Goal: Transaction & Acquisition: Book appointment/travel/reservation

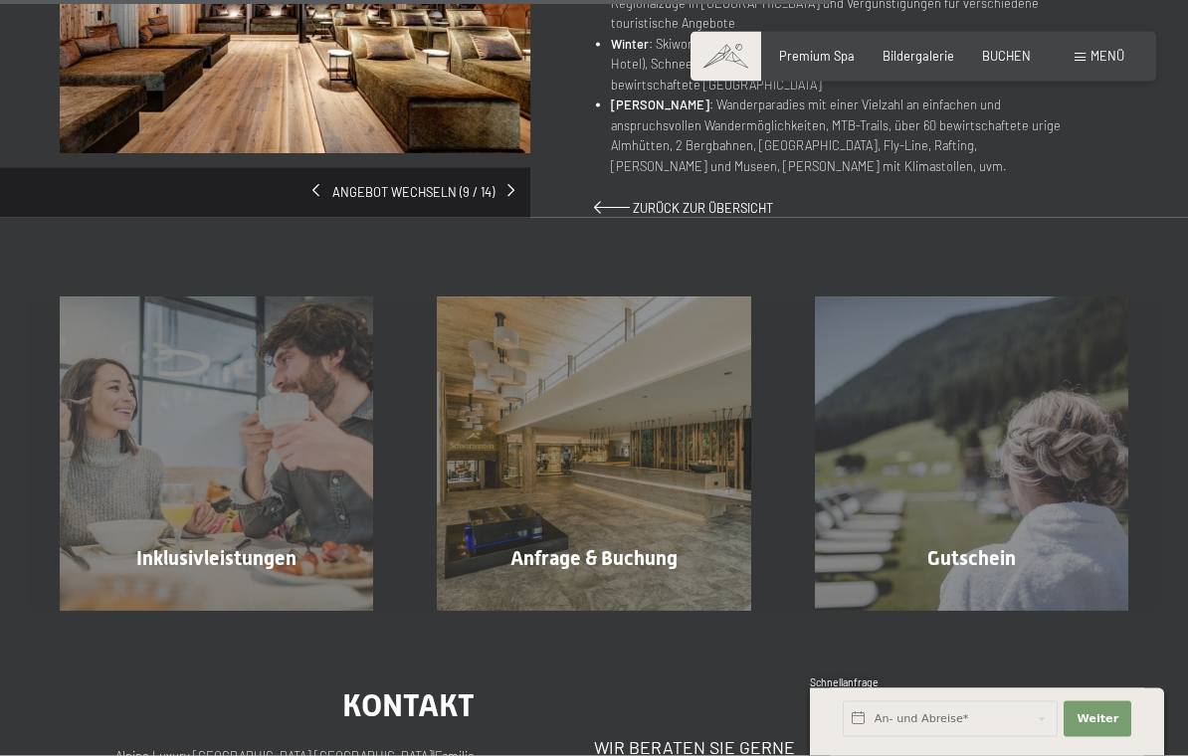
scroll to position [1336, 0]
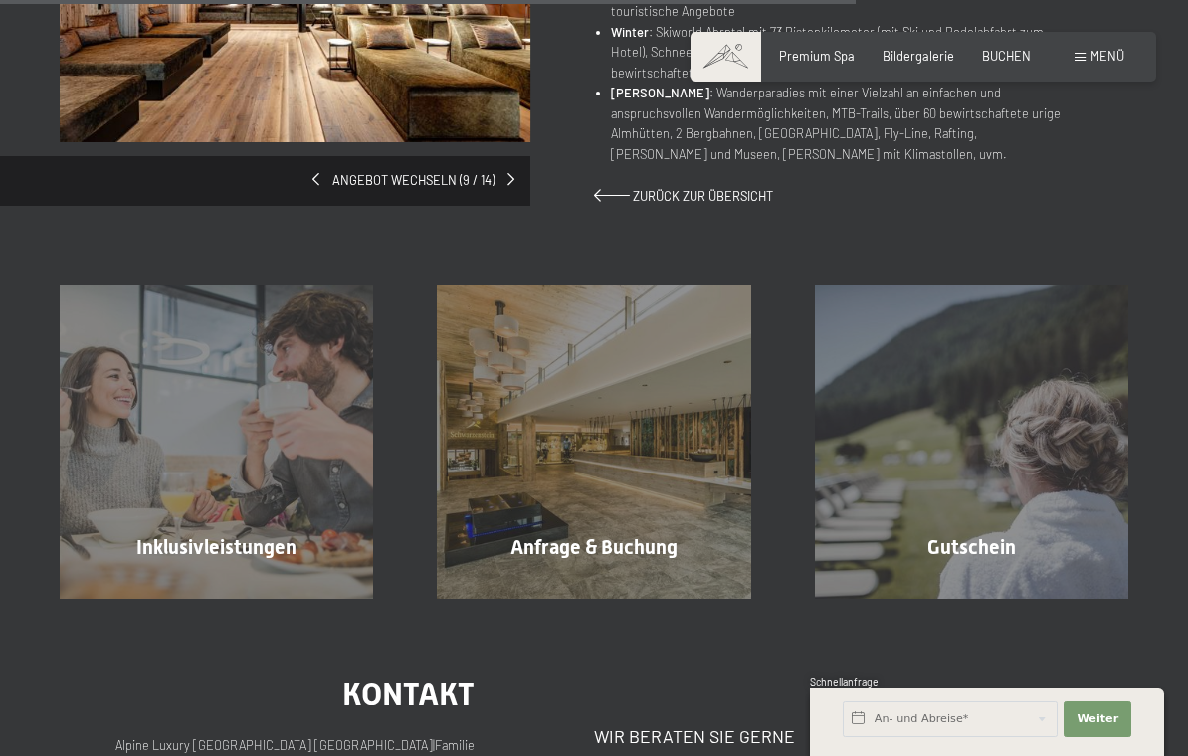
click at [122, 333] on div "Inklusivleistungen Mehr erfahren" at bounding box center [216, 441] width 377 height 313
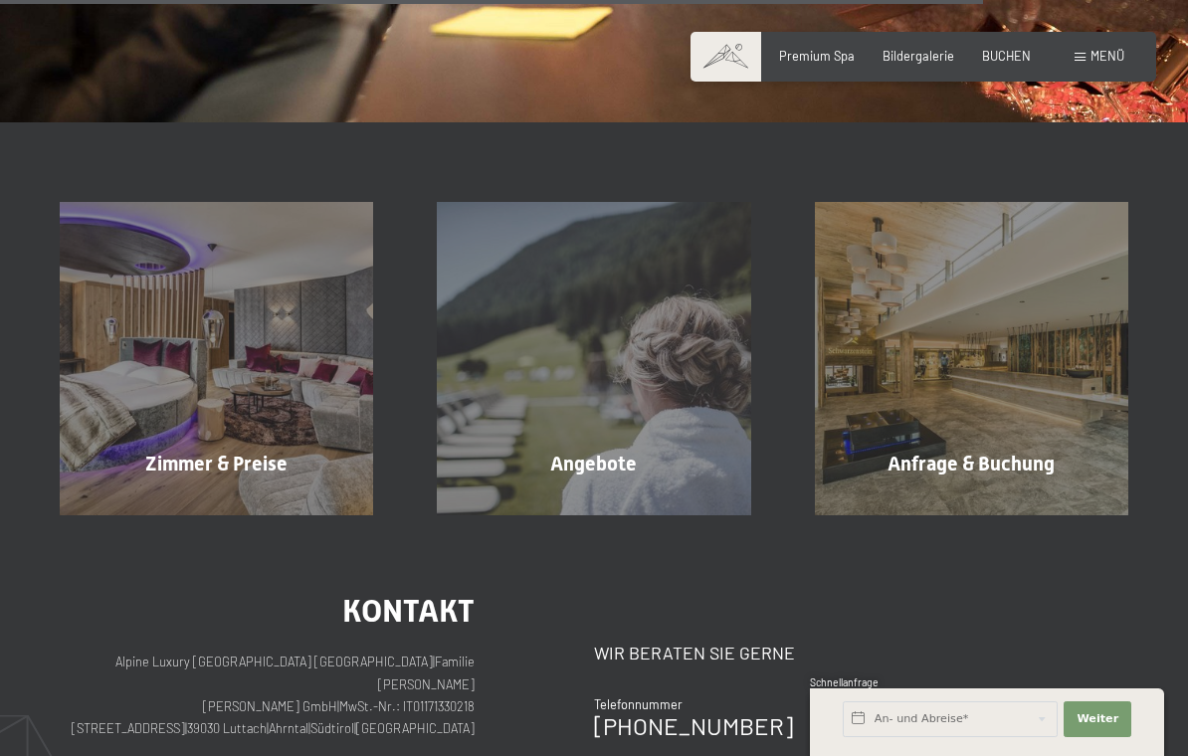
scroll to position [2439, 0]
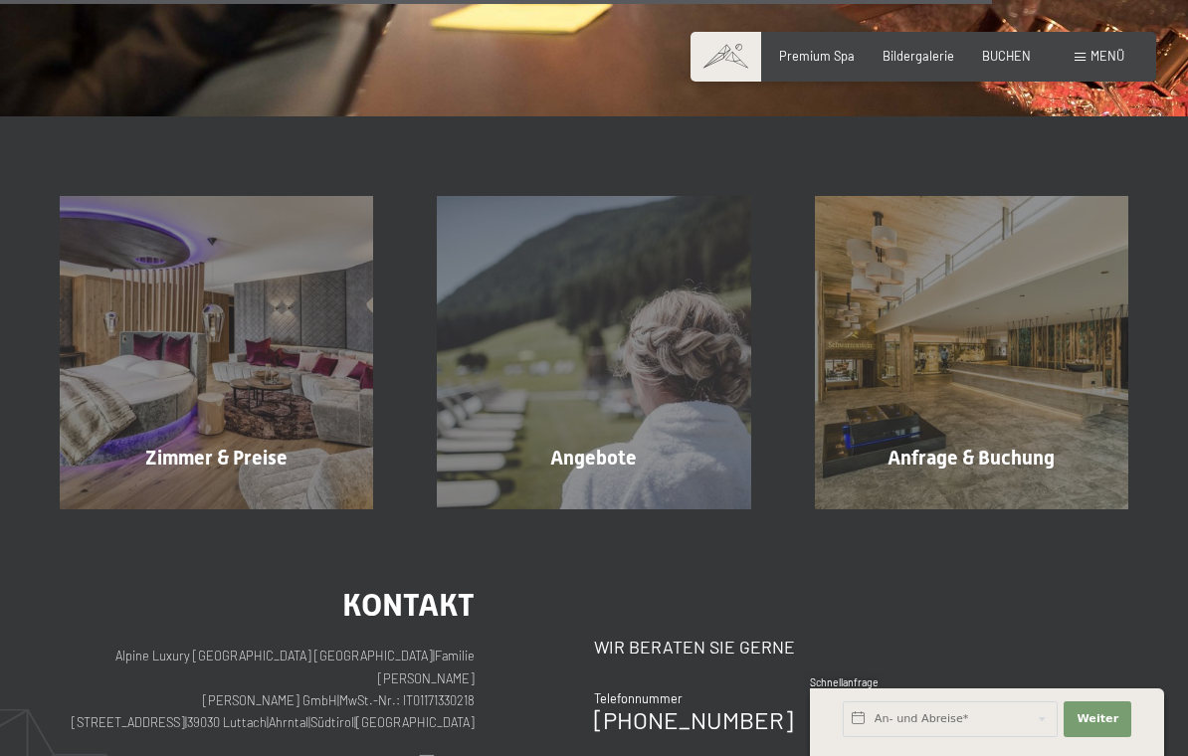
click at [560, 369] on div "Angebote Mehr erfahren" at bounding box center [593, 352] width 377 height 313
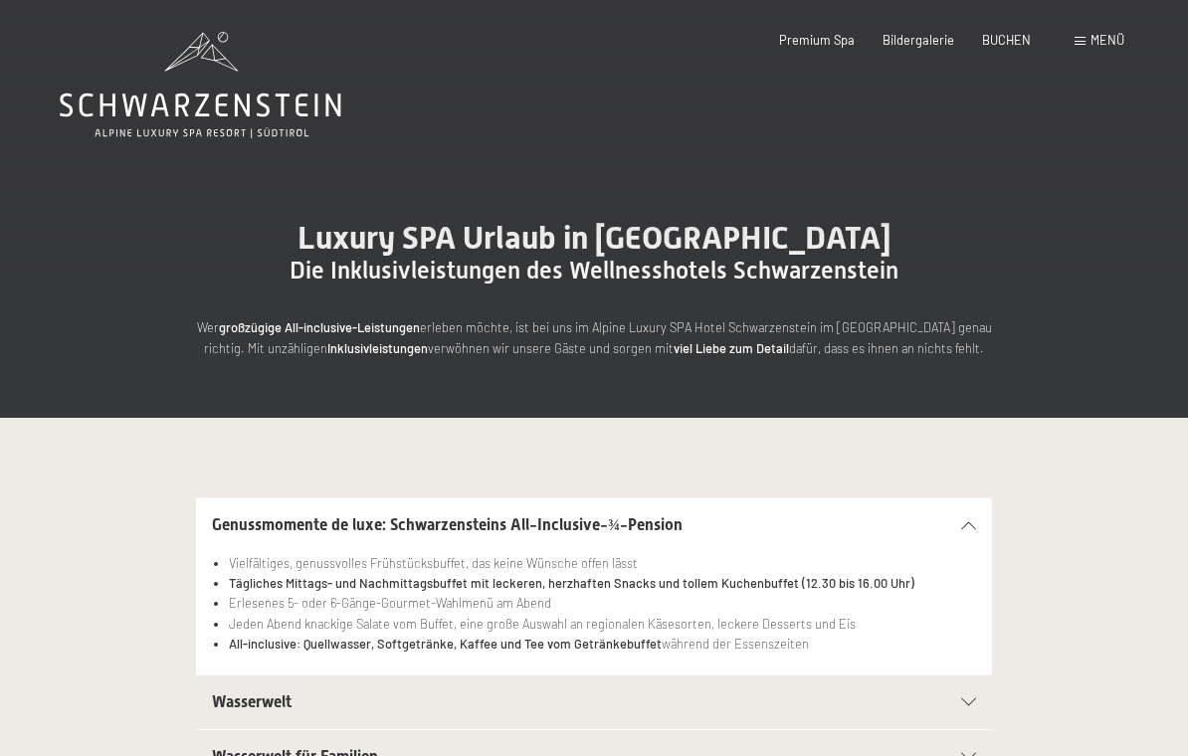
click at [1123, 198] on div "Luxury SPA Urlaub in Südtirol Die Inklusivleistungen des Wellnesshotels Schwarz…" at bounding box center [594, 288] width 1188 height 259
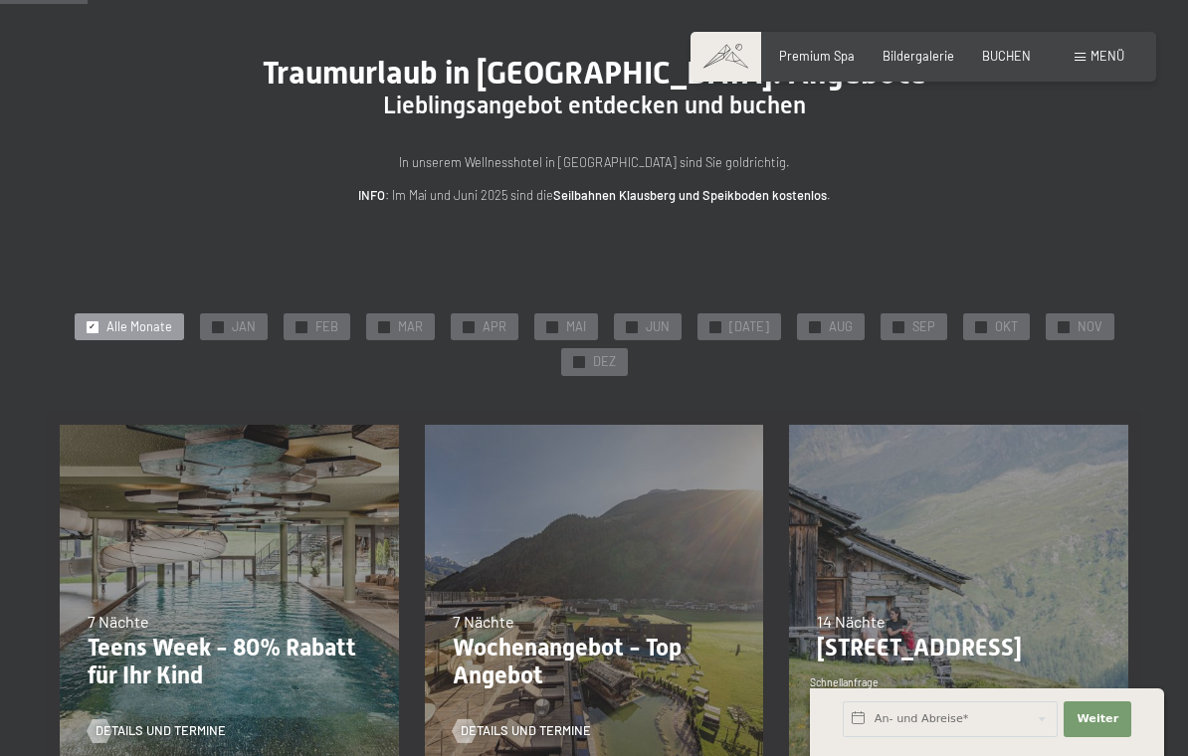
scroll to position [42, 0]
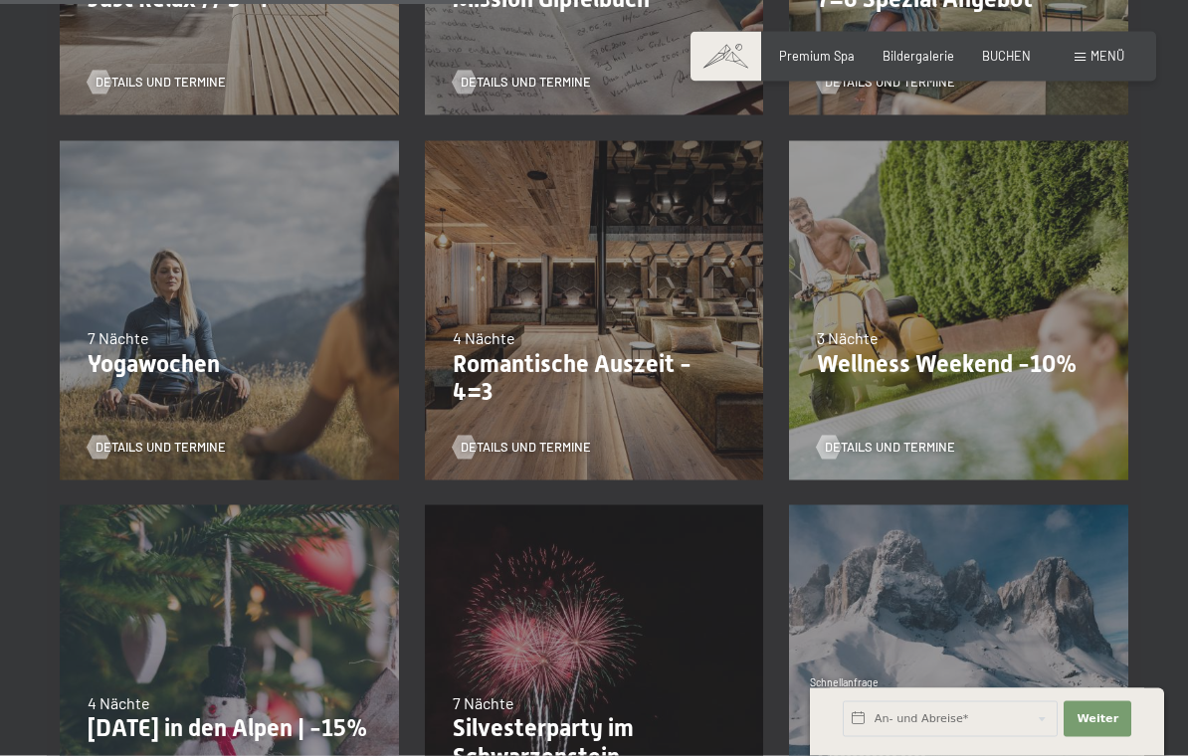
scroll to position [1120, 0]
